Goal: Task Accomplishment & Management: Manage account settings

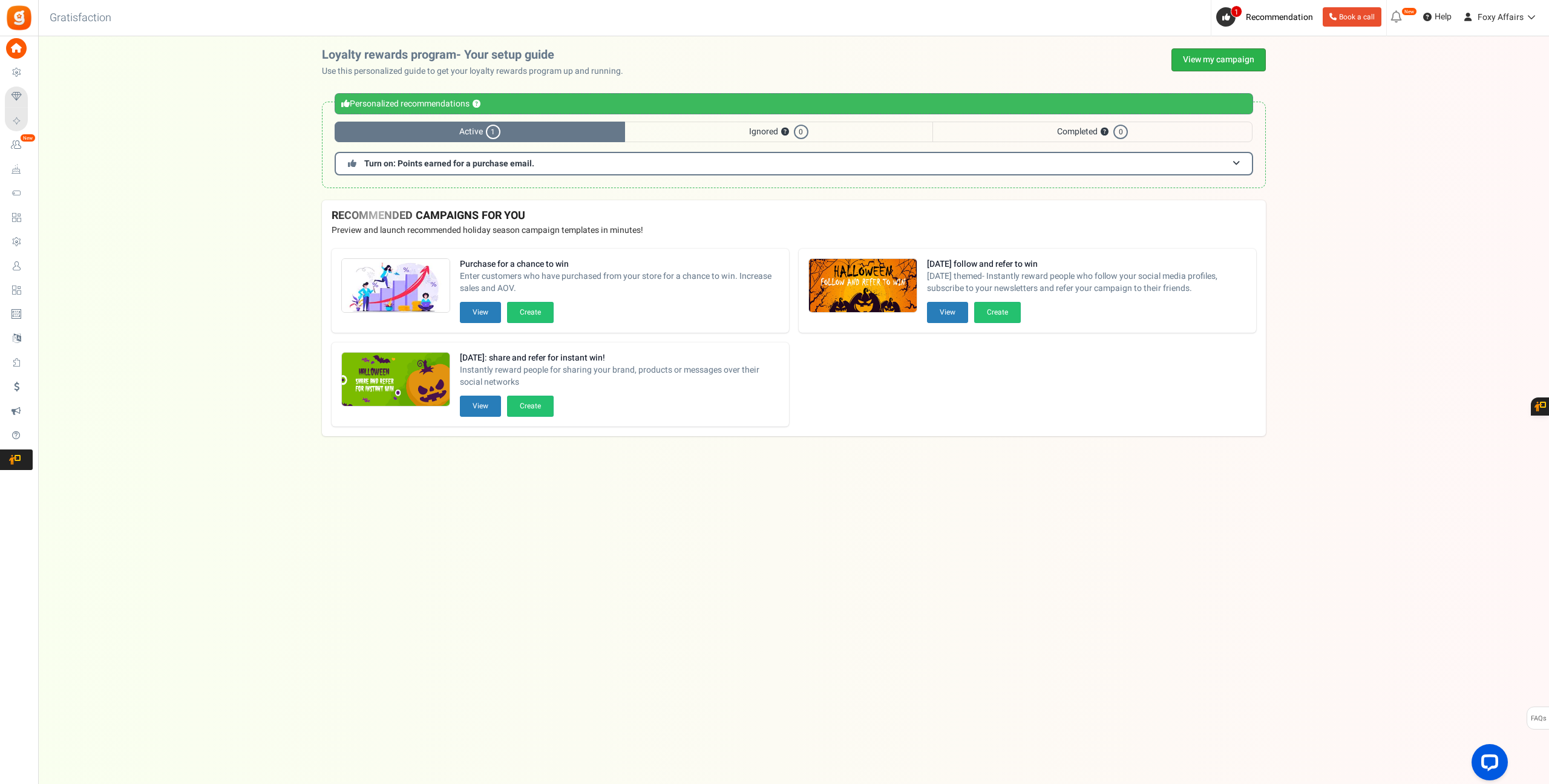
click at [1213, 63] on link "View my campaign" at bounding box center [1219, 60] width 94 height 23
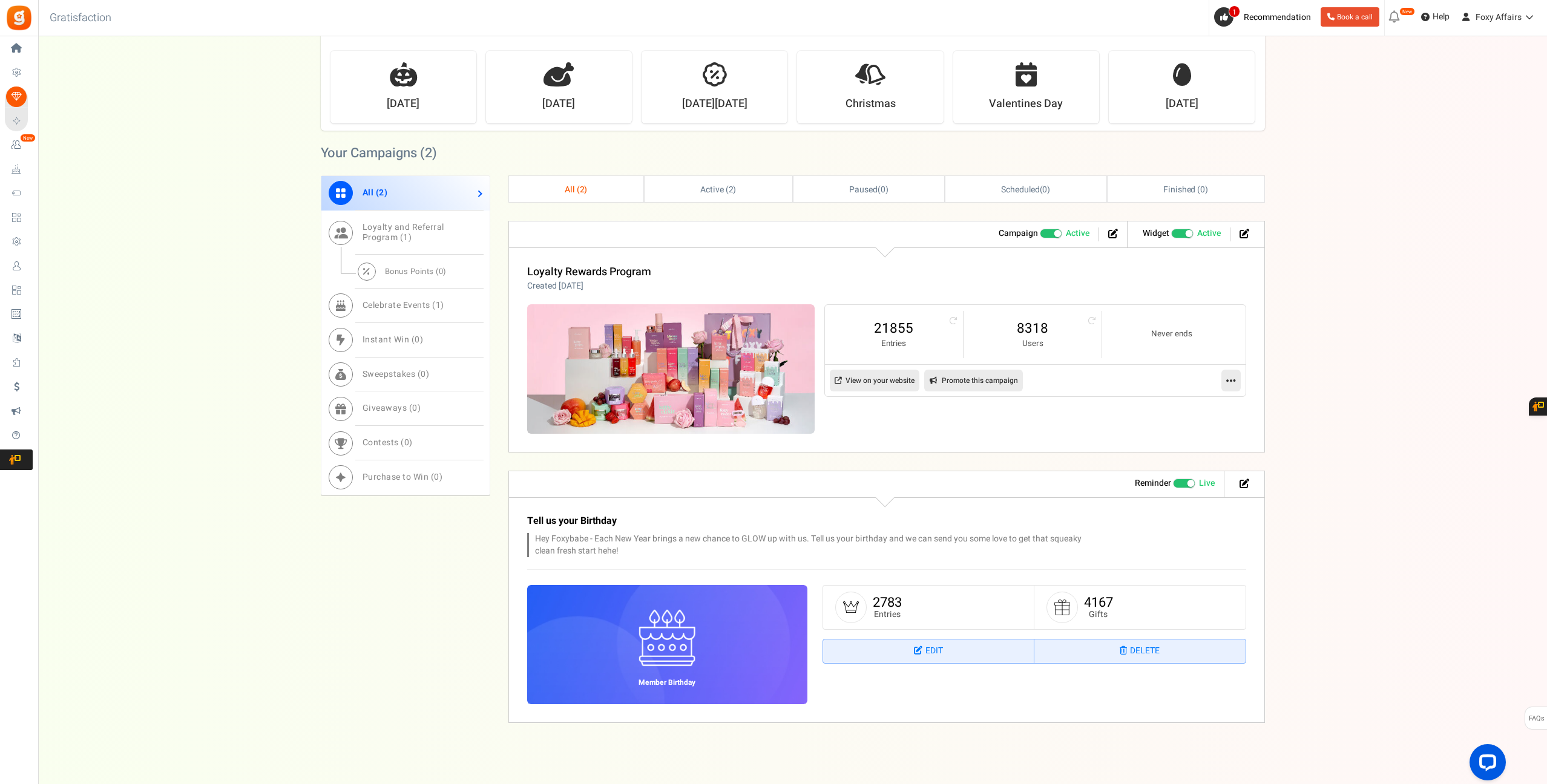
scroll to position [344, 0]
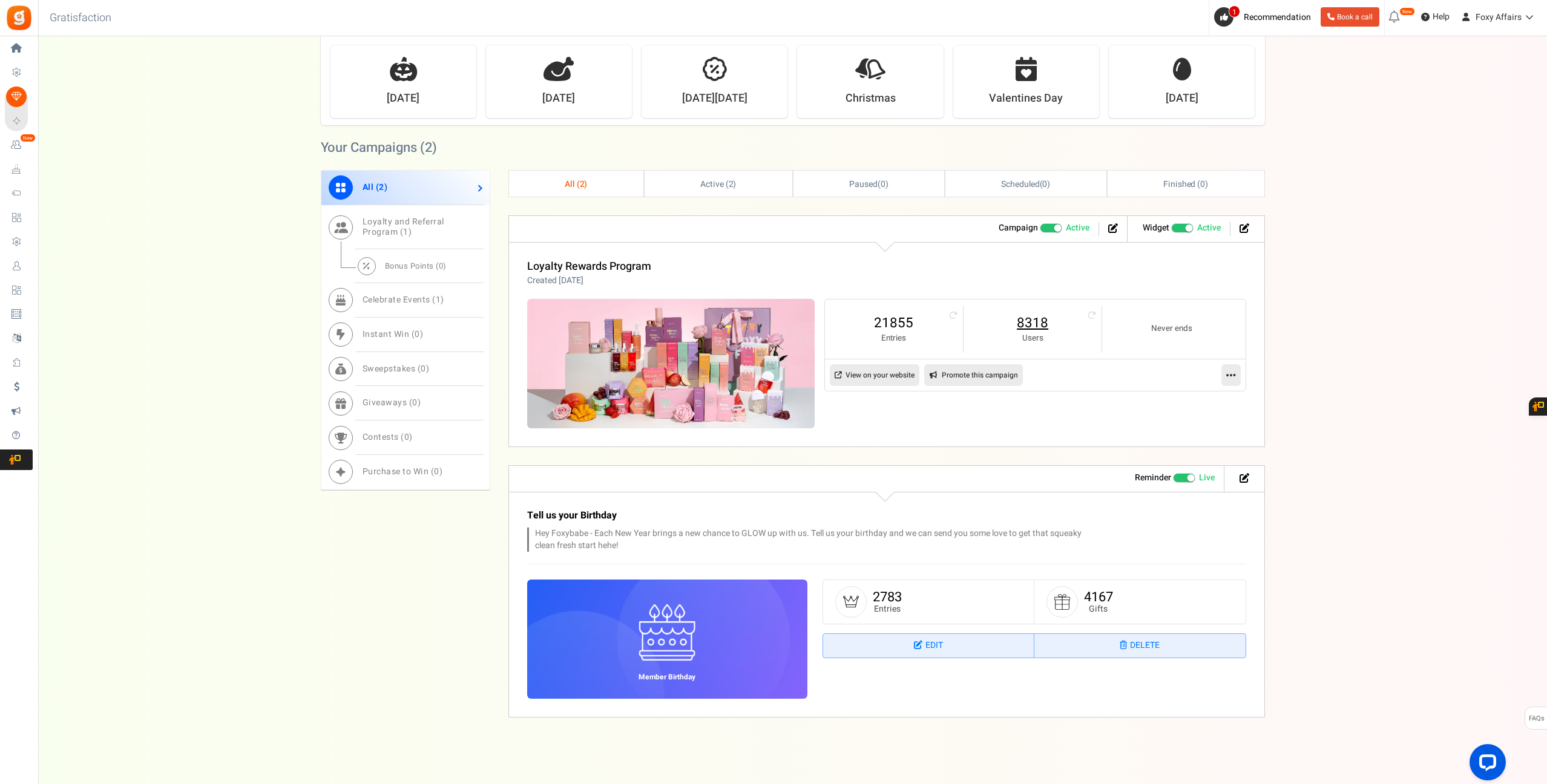
click at [1040, 323] on link "8318" at bounding box center [1033, 323] width 114 height 19
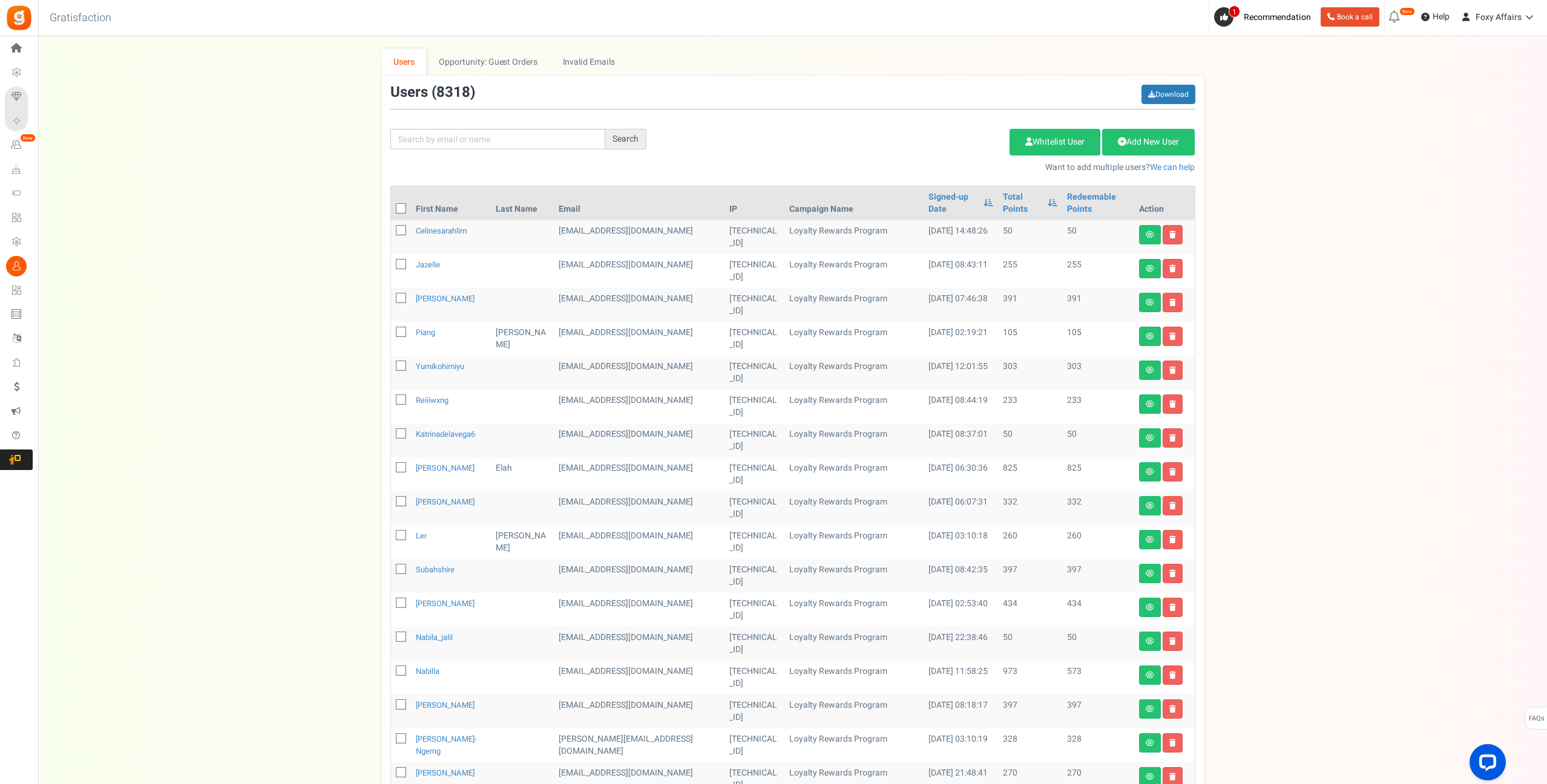
scroll to position [1, 0]
click at [558, 133] on input "text" at bounding box center [498, 138] width 215 height 20
paste input "[EMAIL_ADDRESS][DOMAIN_NAME]"
type input "[EMAIL_ADDRESS][DOMAIN_NAME]"
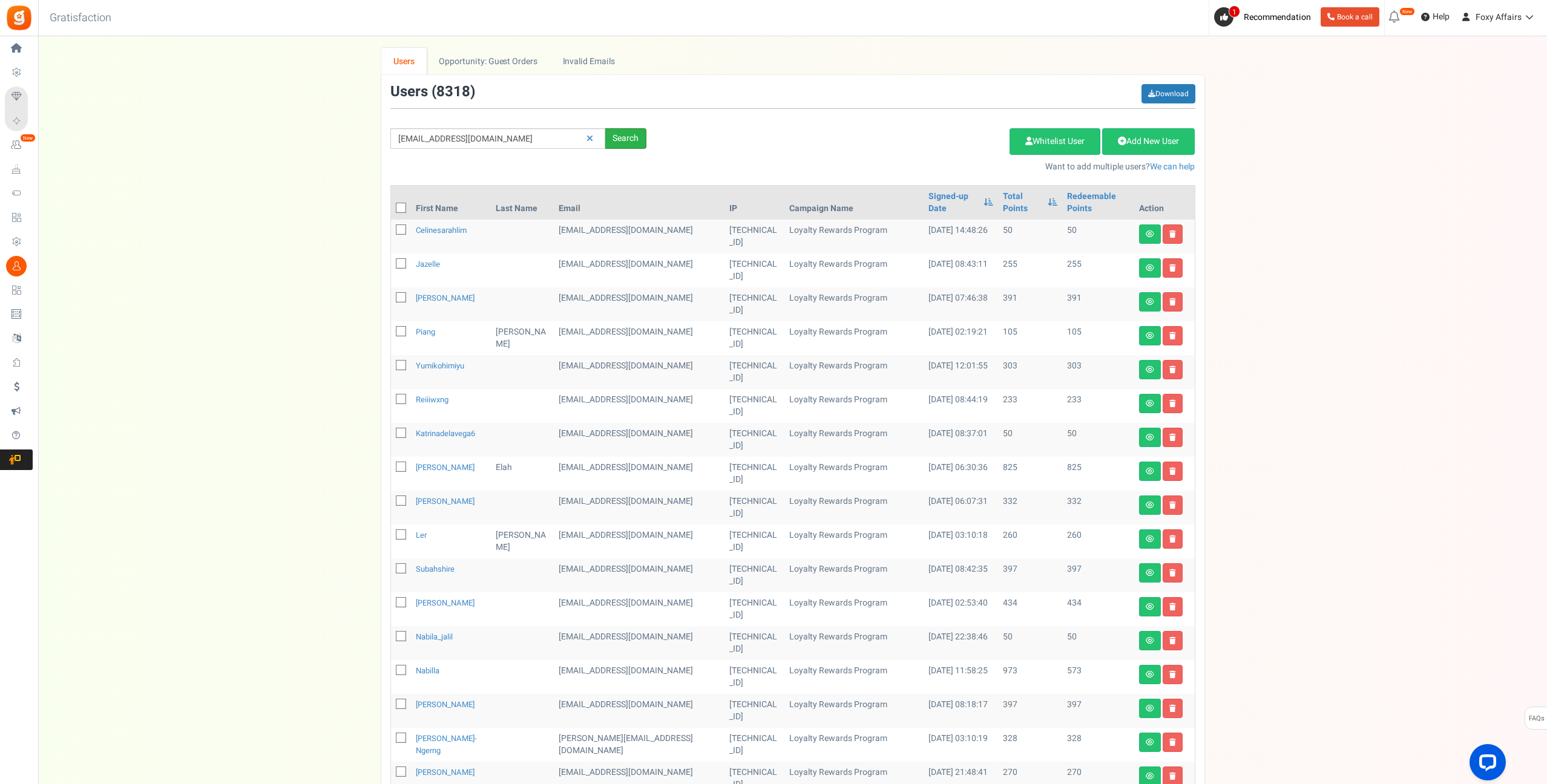
click at [630, 140] on div "Search" at bounding box center [626, 139] width 41 height 20
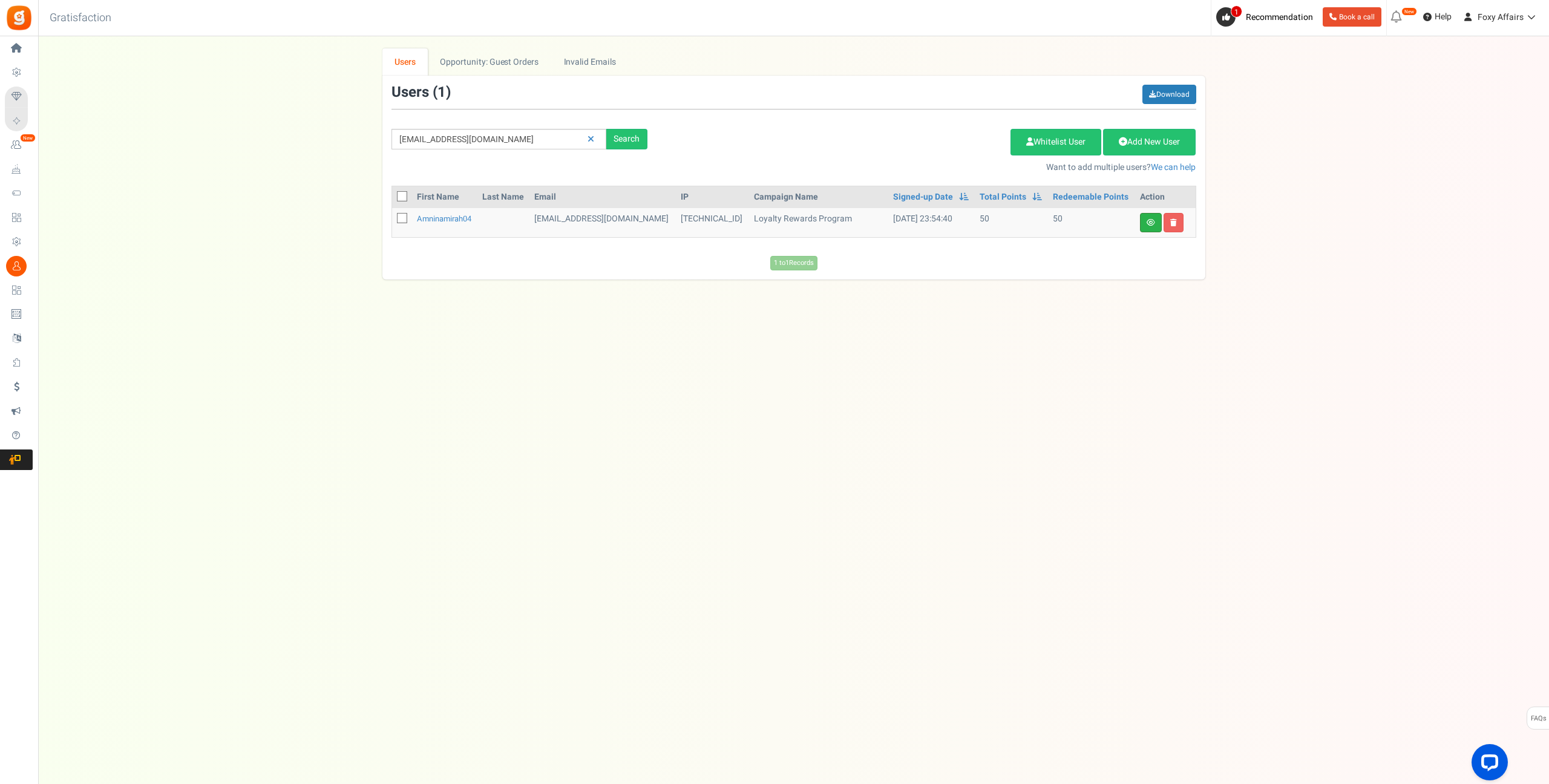
click at [1158, 223] on link at bounding box center [1151, 223] width 22 height 19
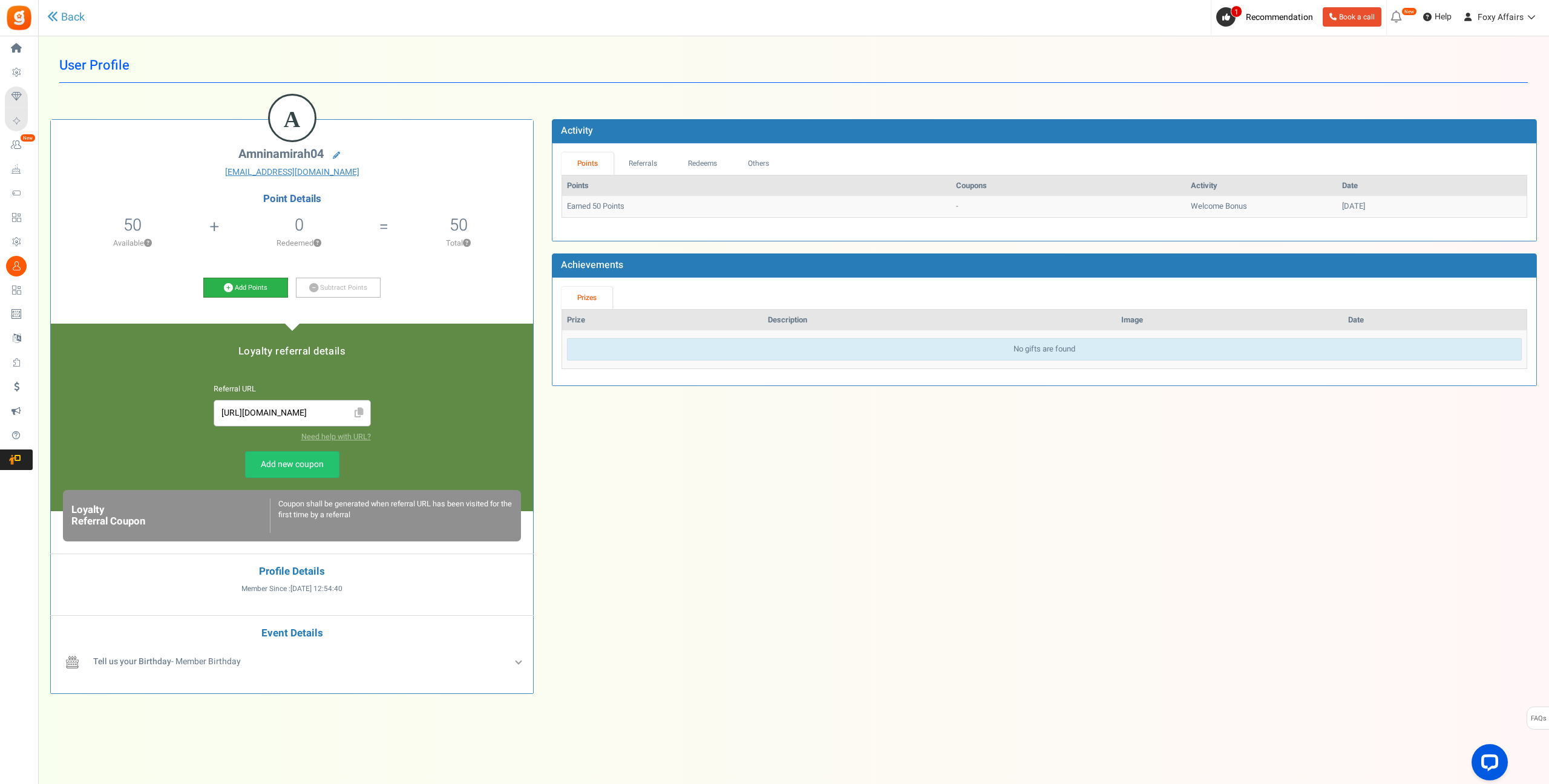
click at [234, 289] on link "Add Points" at bounding box center [245, 288] width 85 height 20
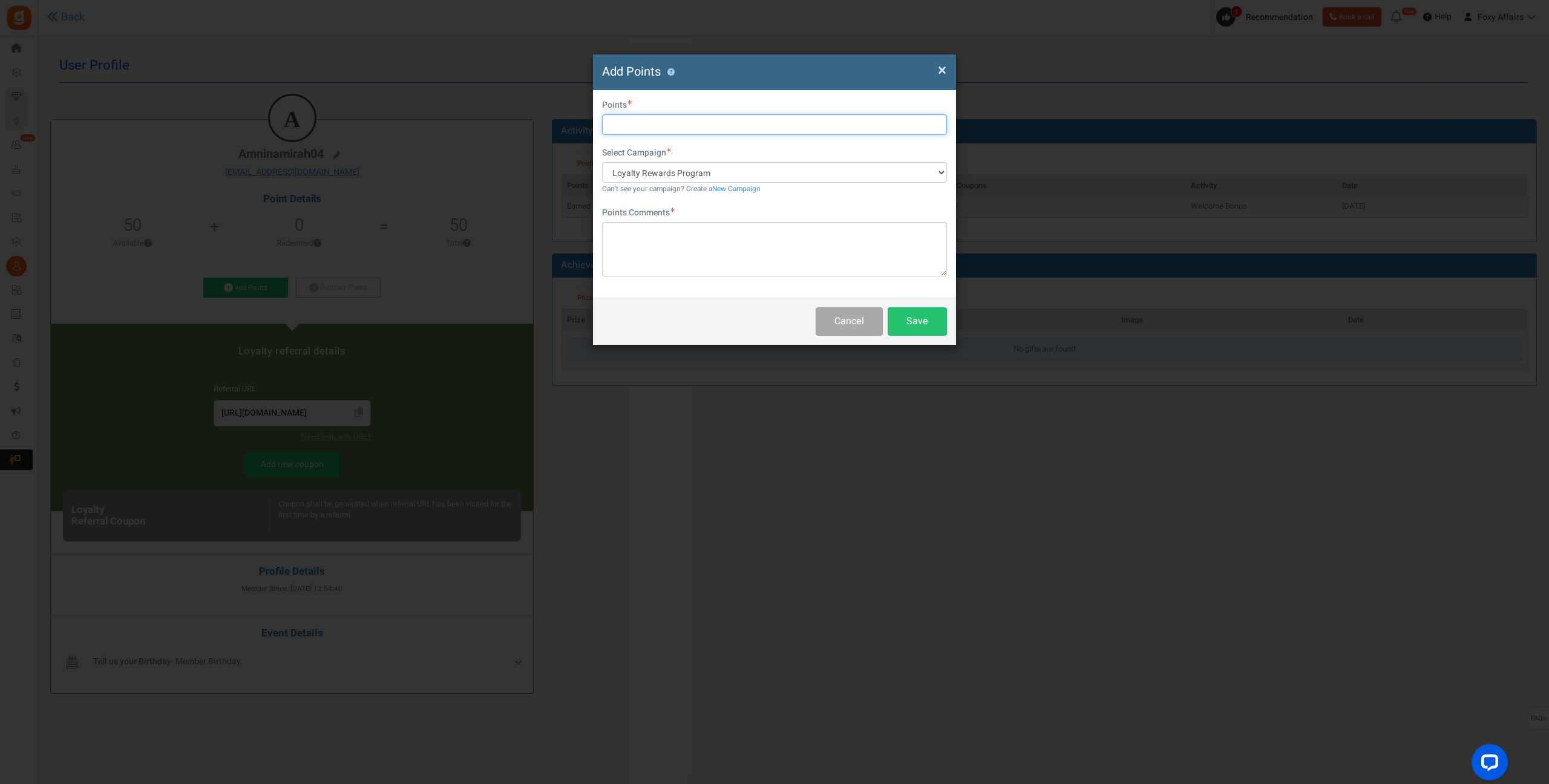
click at [652, 126] on input "text" at bounding box center [774, 124] width 345 height 20
type input "516"
click at [655, 247] on textarea at bounding box center [774, 249] width 345 height 54
type textarea "TikTok Orders"
click at [930, 322] on button "Save" at bounding box center [917, 321] width 59 height 29
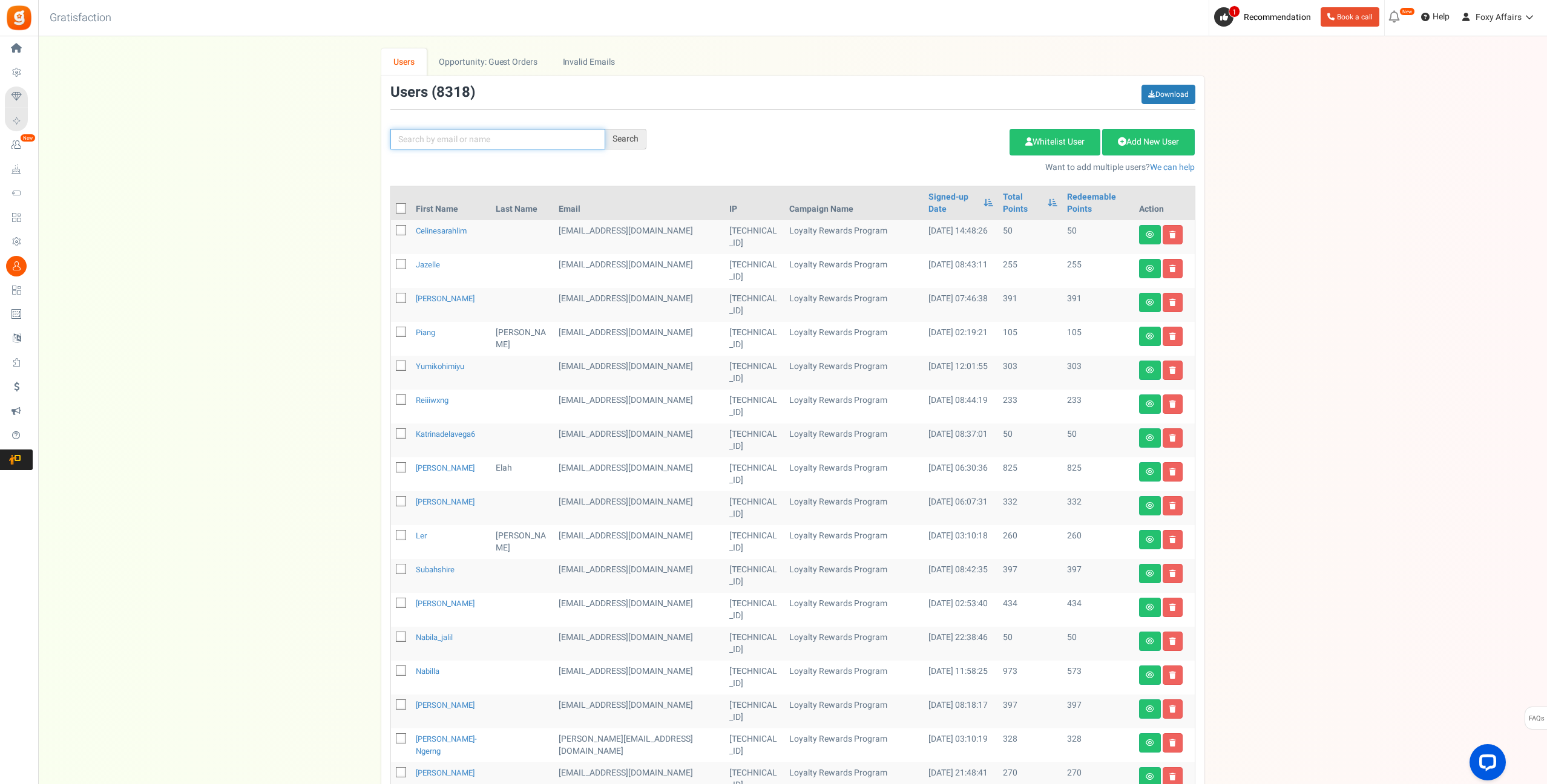
click at [505, 139] on input "text" at bounding box center [498, 139] width 215 height 20
paste input "[EMAIL_ADDRESS][DOMAIN_NAME]"
type input "[EMAIL_ADDRESS][DOMAIN_NAME]"
click at [612, 139] on div "Search" at bounding box center [626, 139] width 41 height 20
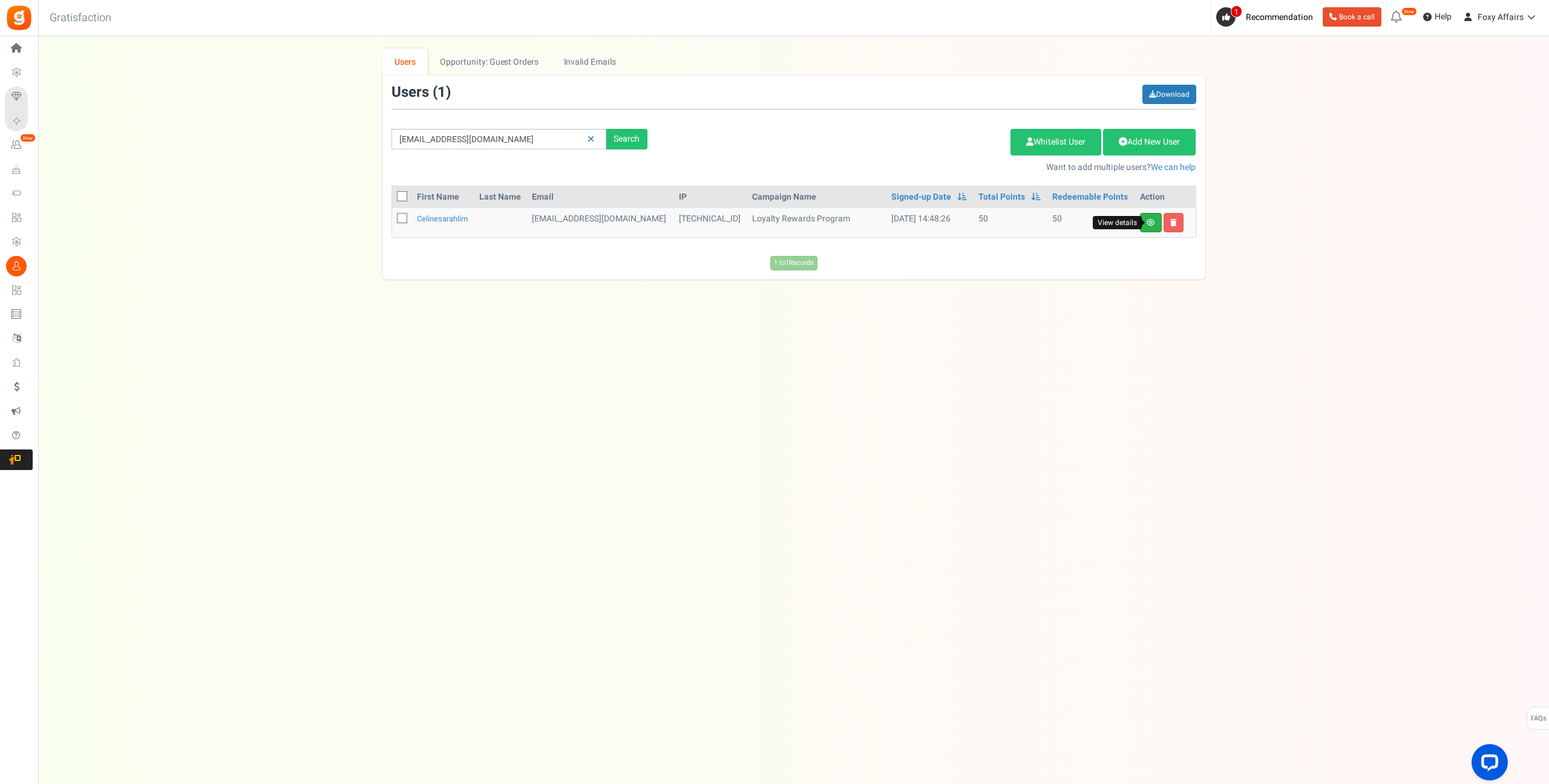
click at [1151, 220] on icon at bounding box center [1151, 222] width 8 height 7
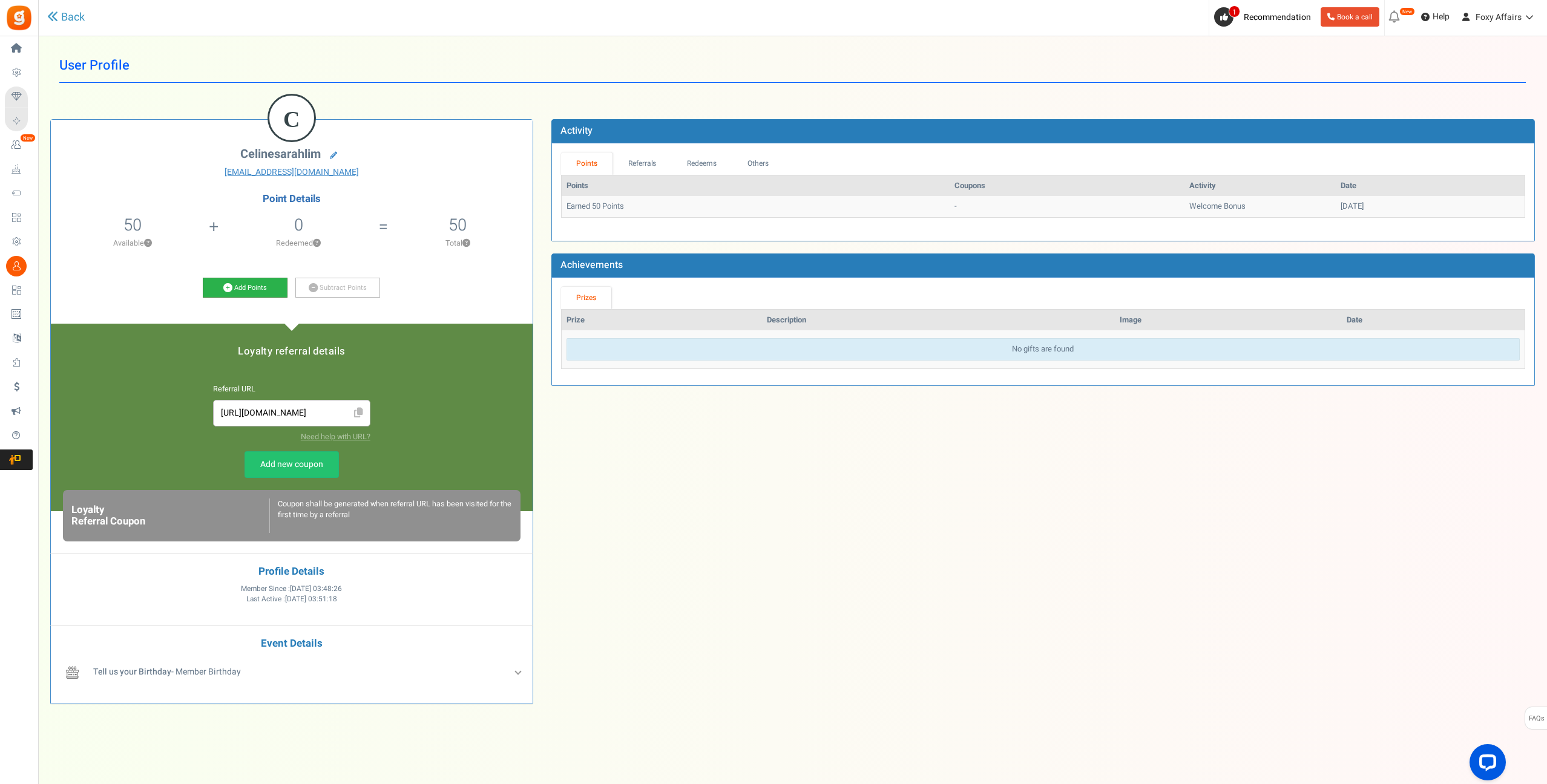
click at [226, 285] on icon at bounding box center [228, 287] width 9 height 9
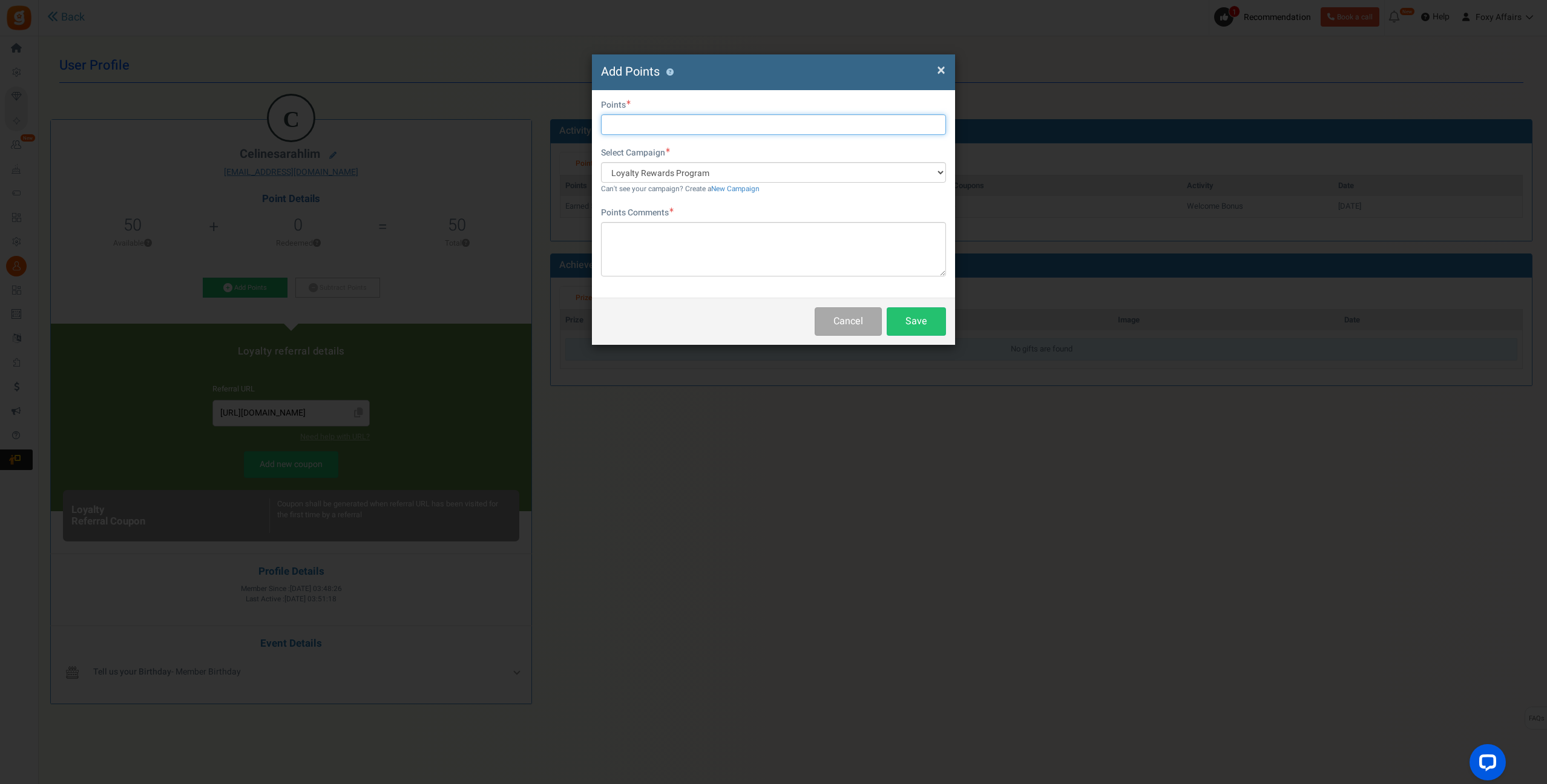
click at [702, 125] on input "text" at bounding box center [774, 124] width 345 height 20
type input "598"
click at [704, 250] on textarea at bounding box center [774, 249] width 345 height 54
type textarea "Shopee Order"
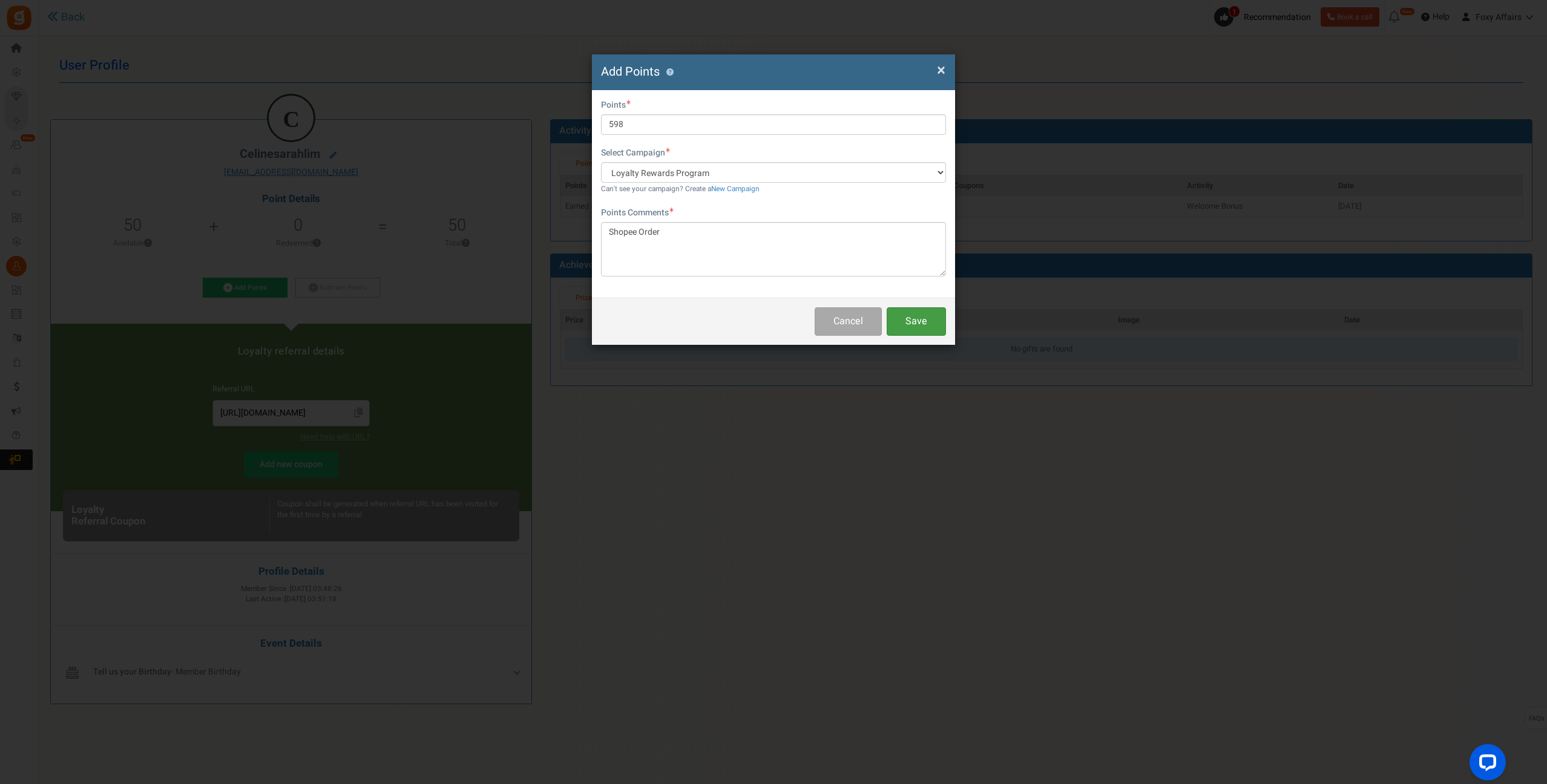
drag, startPoint x: 930, startPoint y: 329, endPoint x: 983, endPoint y: 286, distance: 68.2
click at [930, 329] on button "Save" at bounding box center [916, 321] width 59 height 29
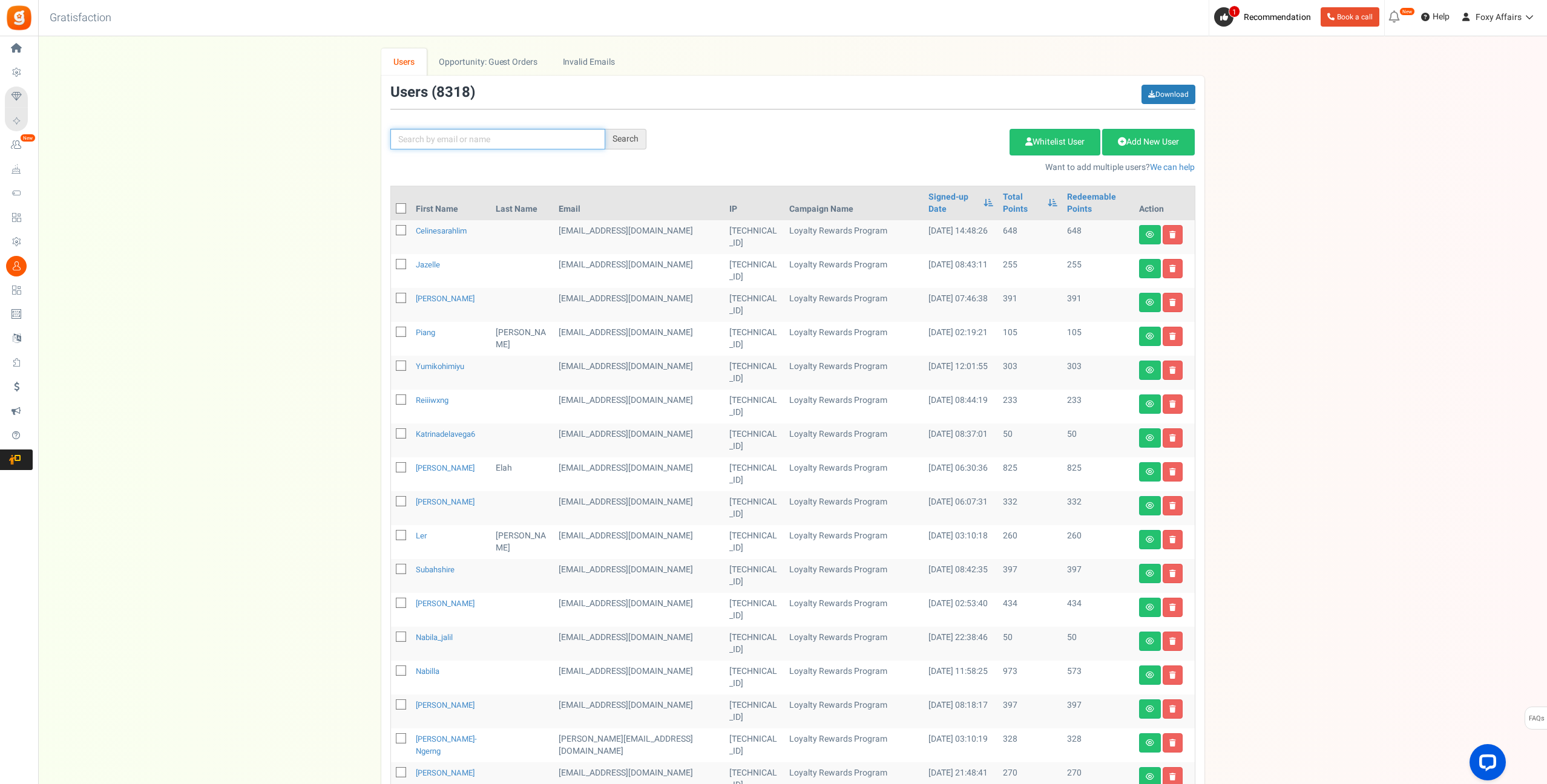
click at [488, 136] on input "text" at bounding box center [498, 139] width 215 height 20
paste input "[EMAIL_ADDRESS][DOMAIN_NAME]"
type input "[EMAIL_ADDRESS][DOMAIN_NAME]"
click at [625, 136] on div "Search" at bounding box center [626, 139] width 41 height 20
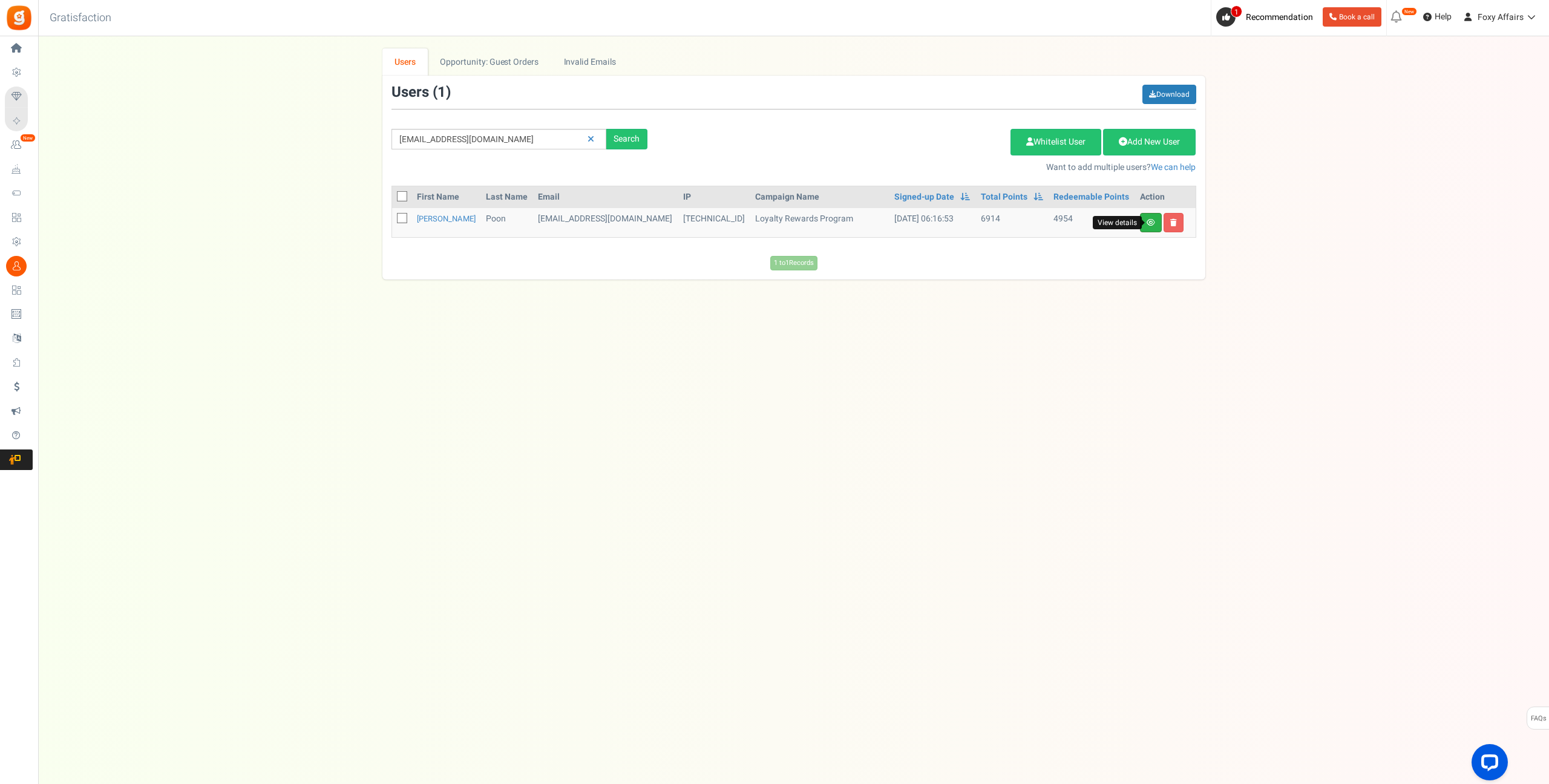
click at [1149, 225] on icon at bounding box center [1151, 222] width 8 height 7
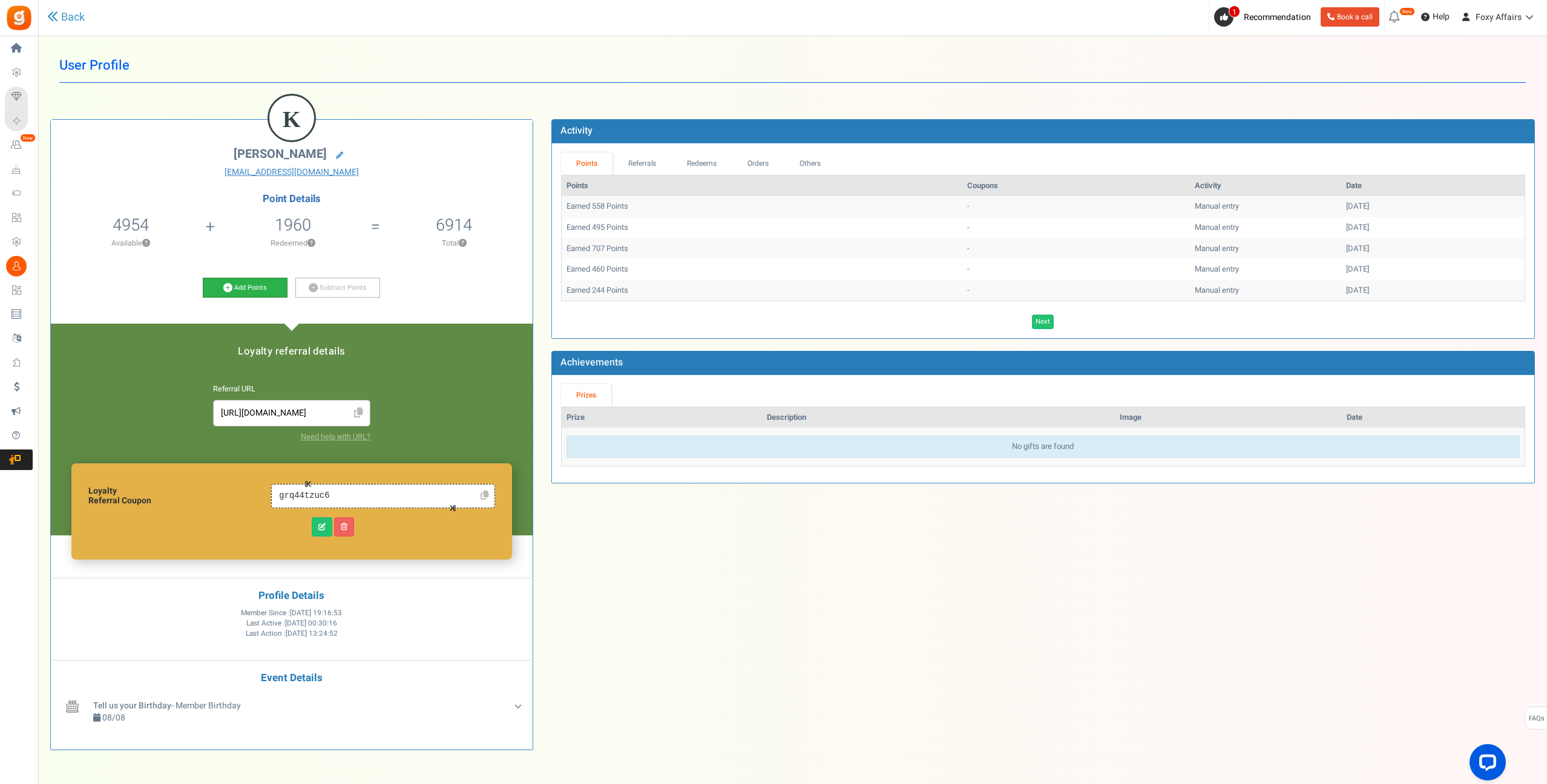
click at [225, 287] on icon at bounding box center [228, 287] width 9 height 9
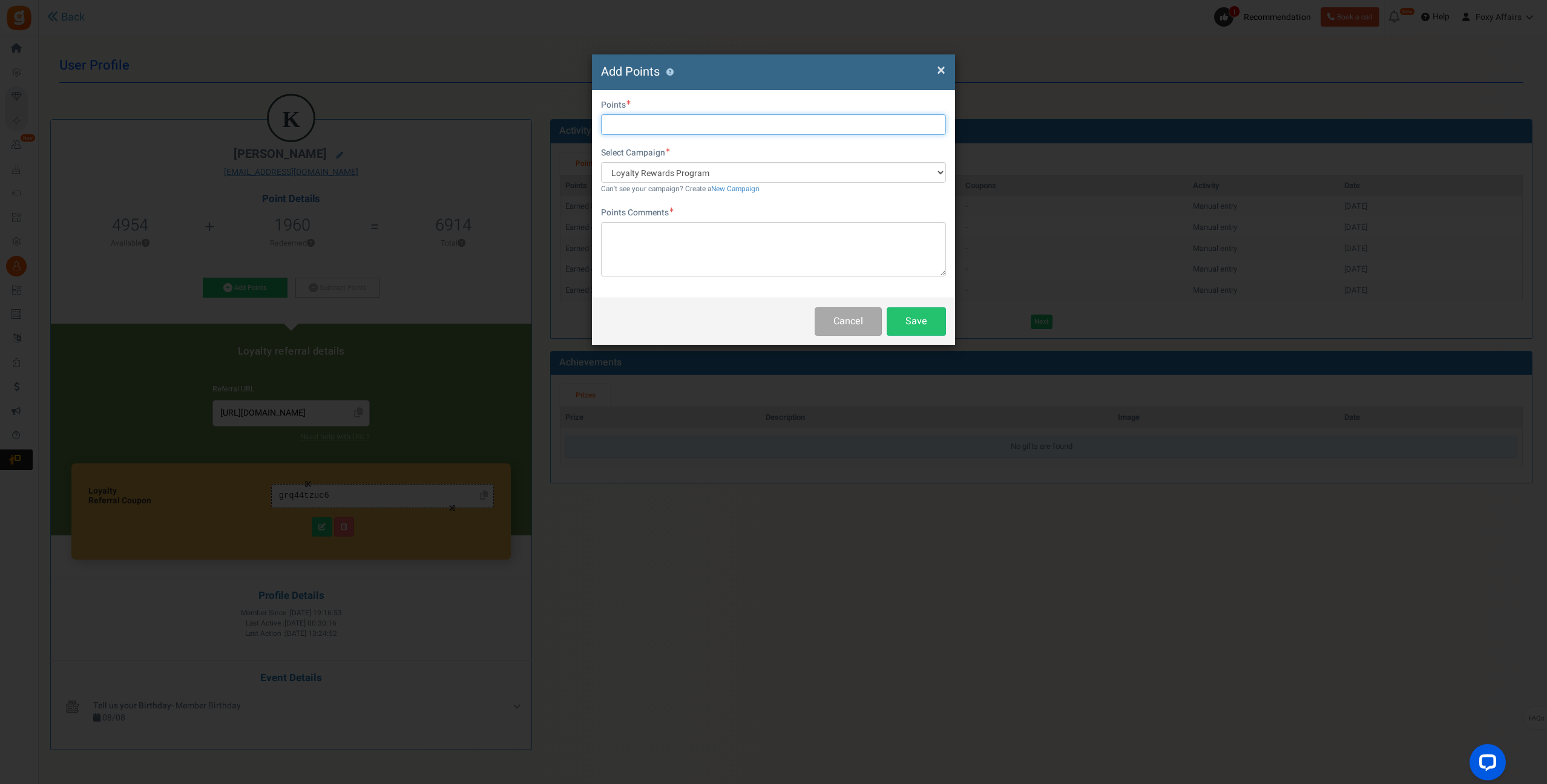
click at [647, 124] on input "text" at bounding box center [774, 124] width 345 height 20
type input "528"
click at [650, 242] on textarea at bounding box center [774, 249] width 345 height 54
type textarea "TikTok Order"
click at [914, 320] on button "Save" at bounding box center [916, 321] width 59 height 29
